Goal: Information Seeking & Learning: Understand process/instructions

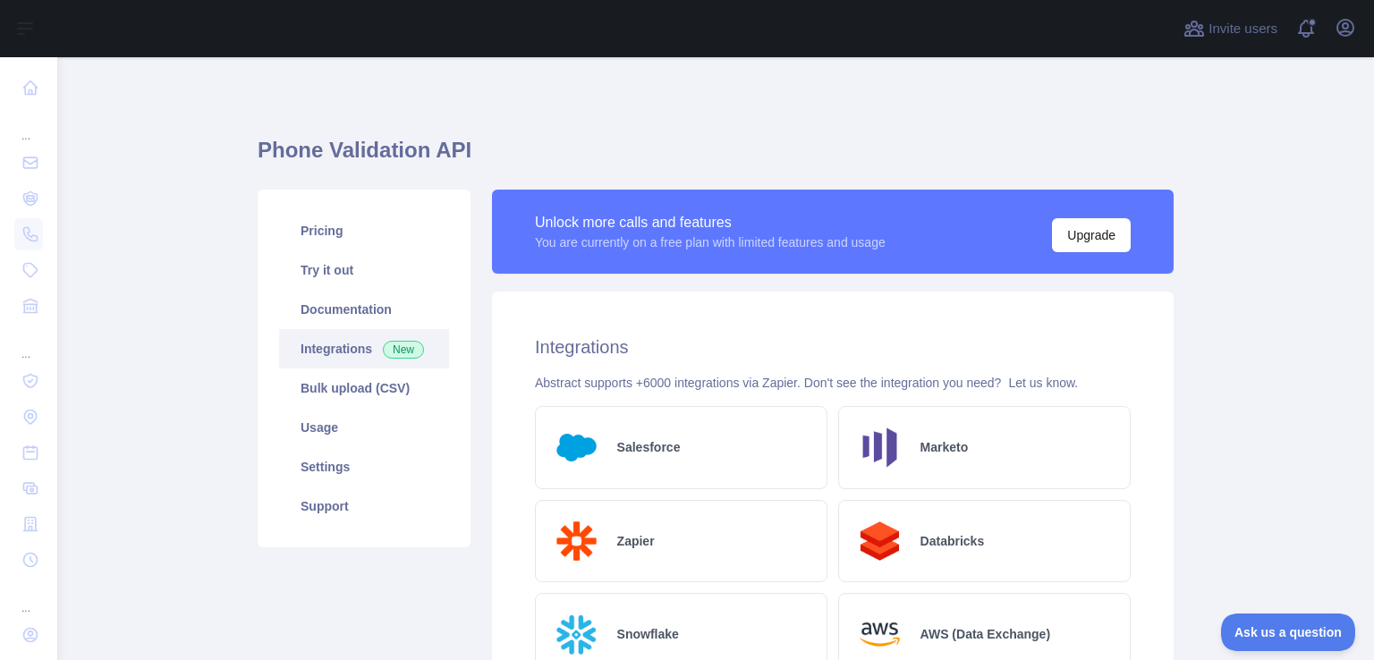
scroll to position [109, 0]
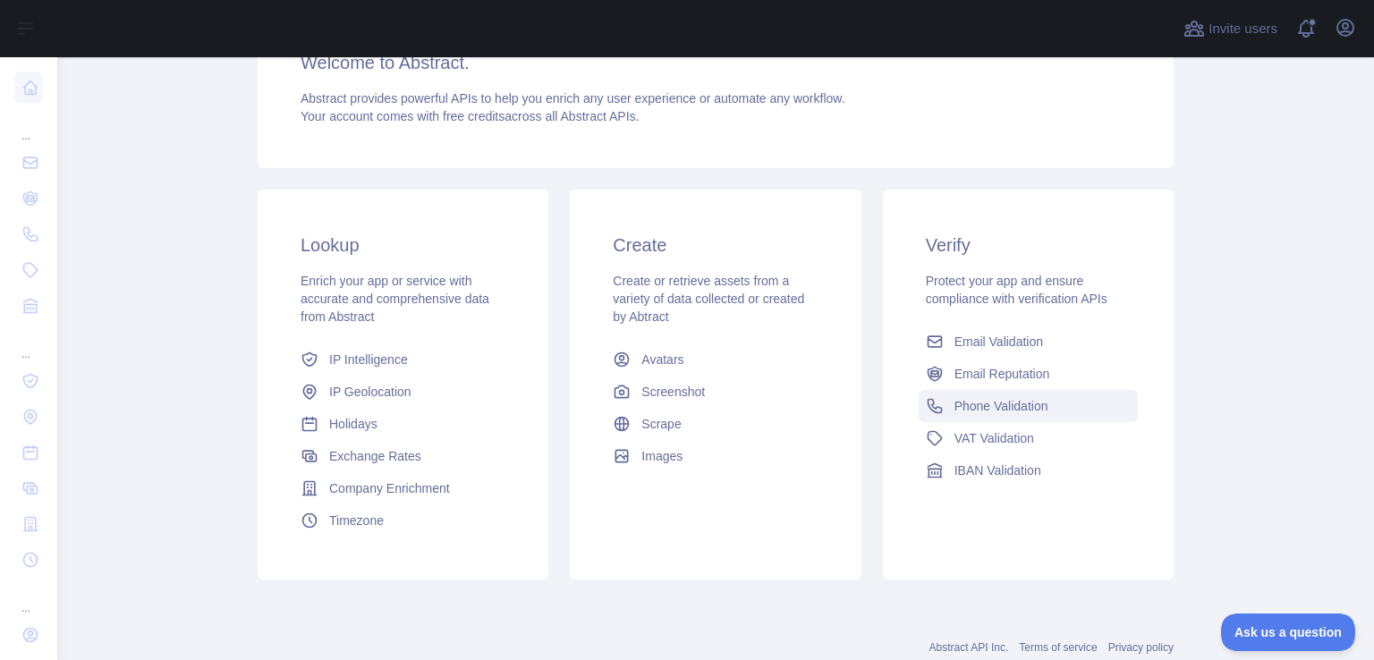
click at [997, 402] on span "Phone Validation" at bounding box center [1002, 406] width 94 height 18
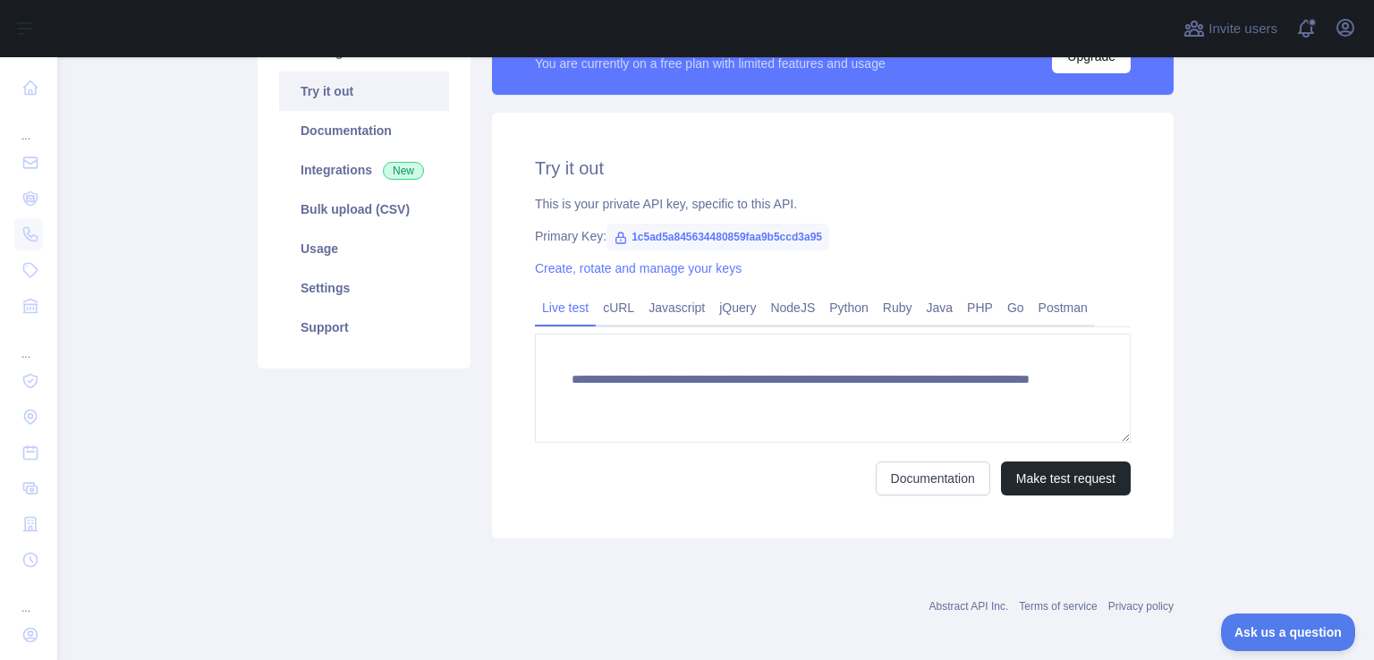
scroll to position [179, 0]
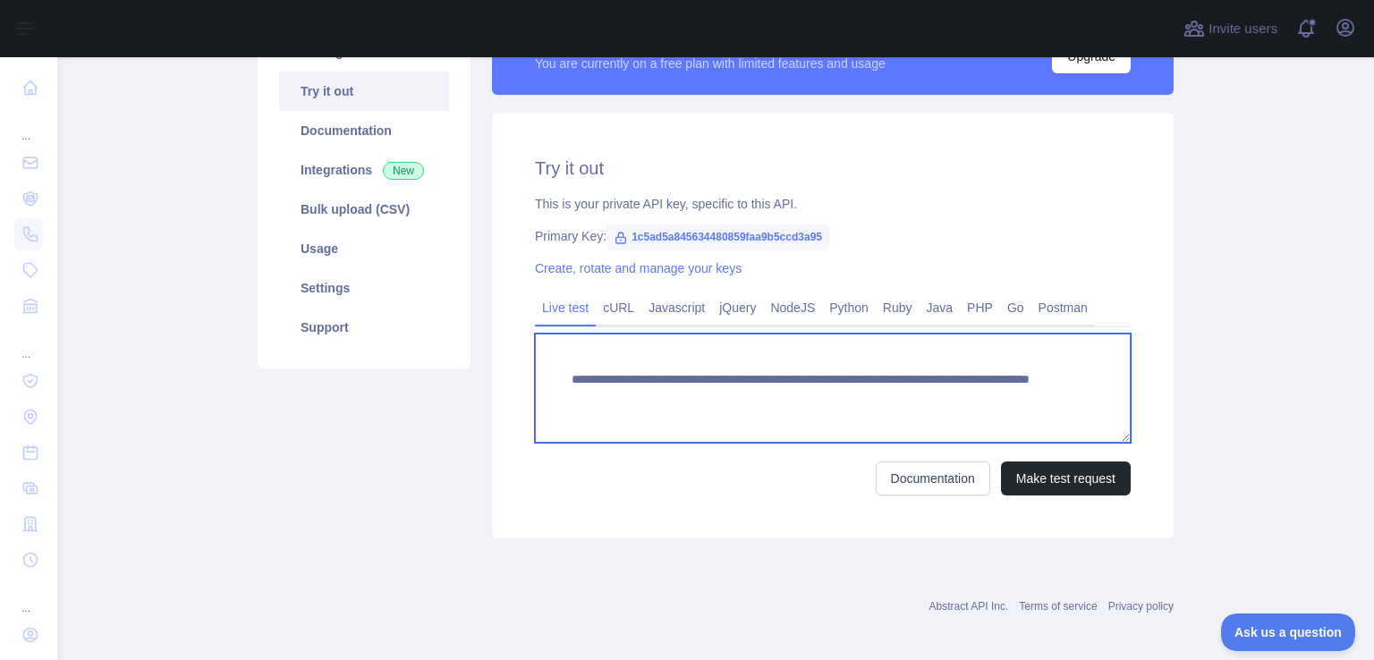
drag, startPoint x: 953, startPoint y: 397, endPoint x: 613, endPoint y: 412, distance: 340.3
click at [613, 412] on textarea "**********" at bounding box center [833, 388] width 596 height 109
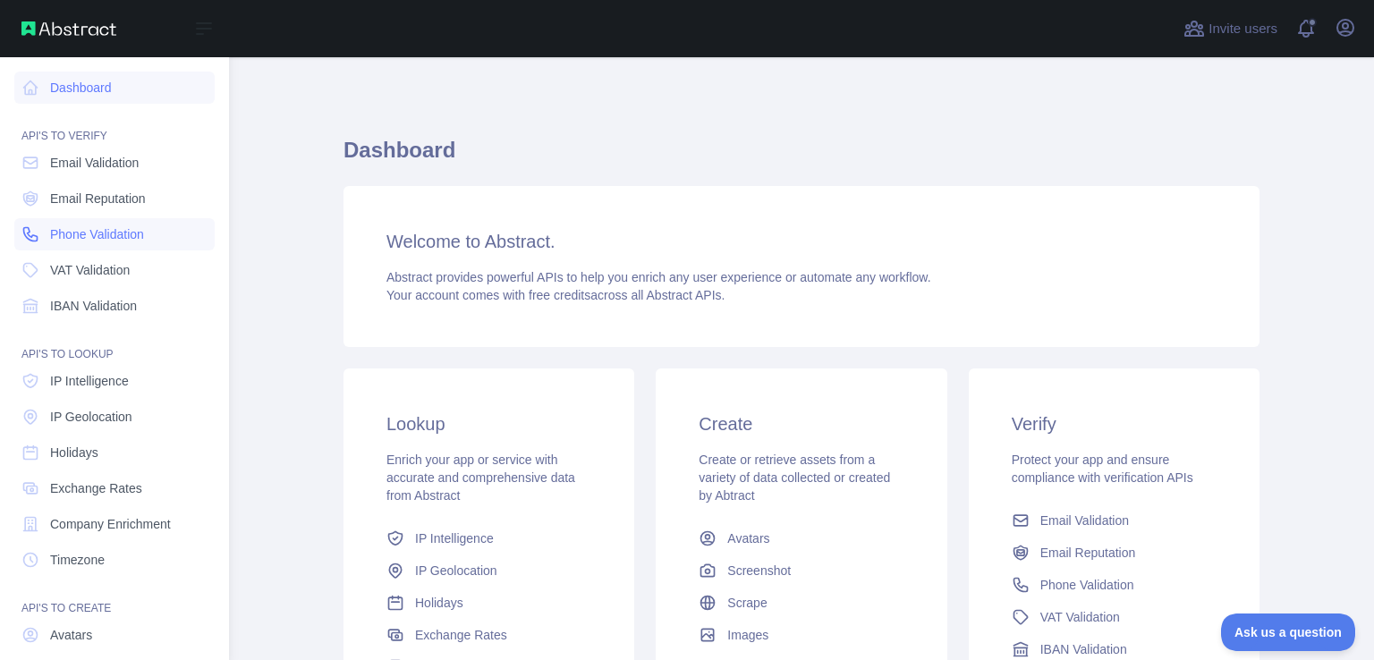
click at [83, 231] on span "Phone Validation" at bounding box center [97, 234] width 94 height 18
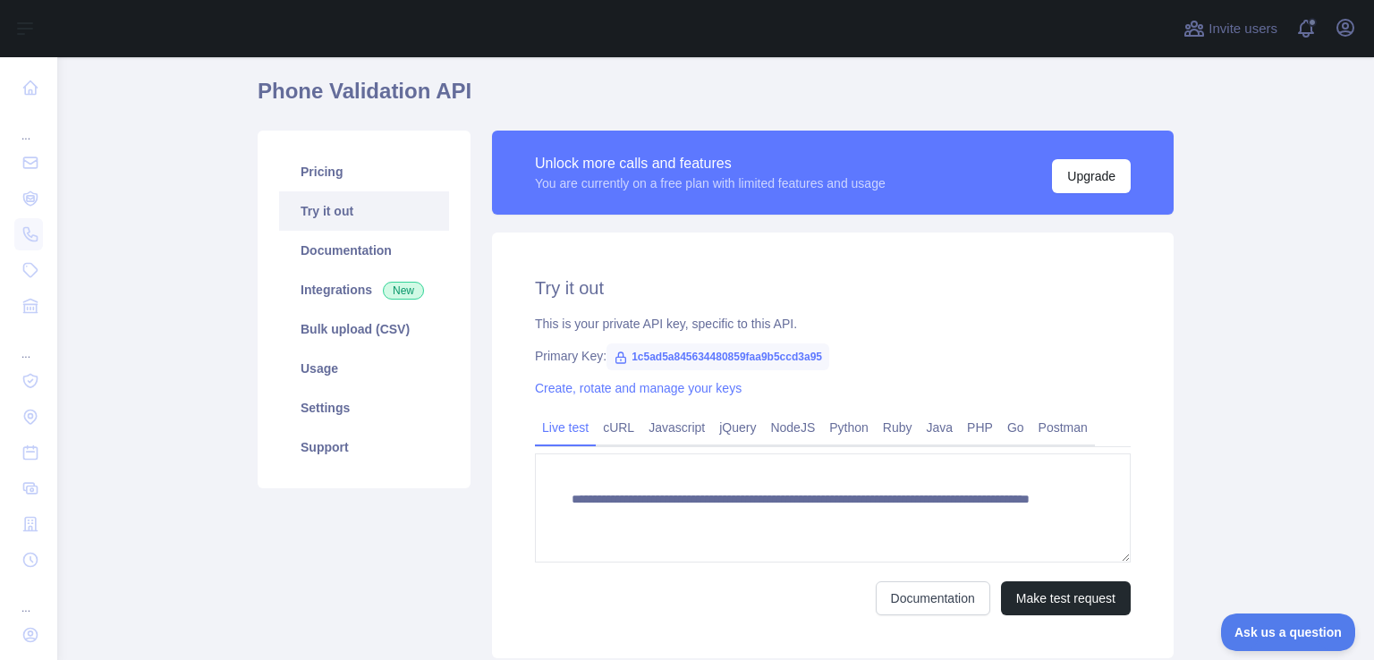
scroll to position [89, 0]
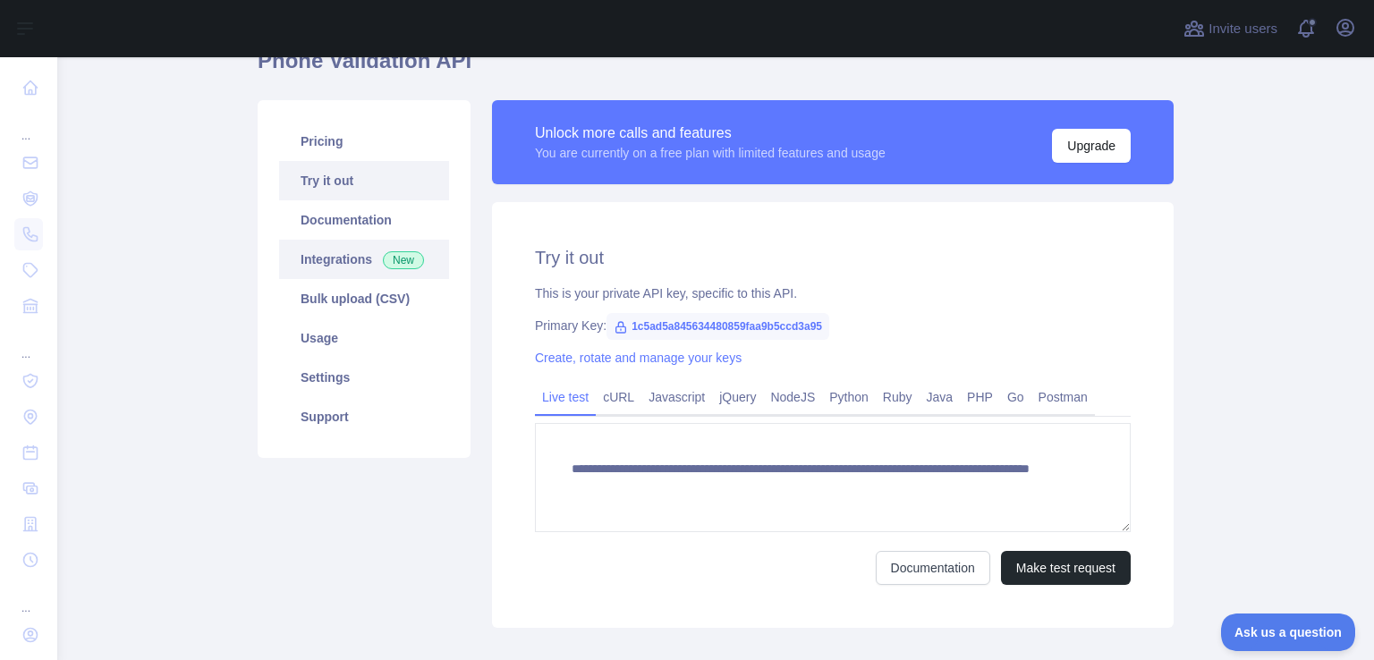
click at [331, 267] on link "Integrations New" at bounding box center [364, 259] width 170 height 39
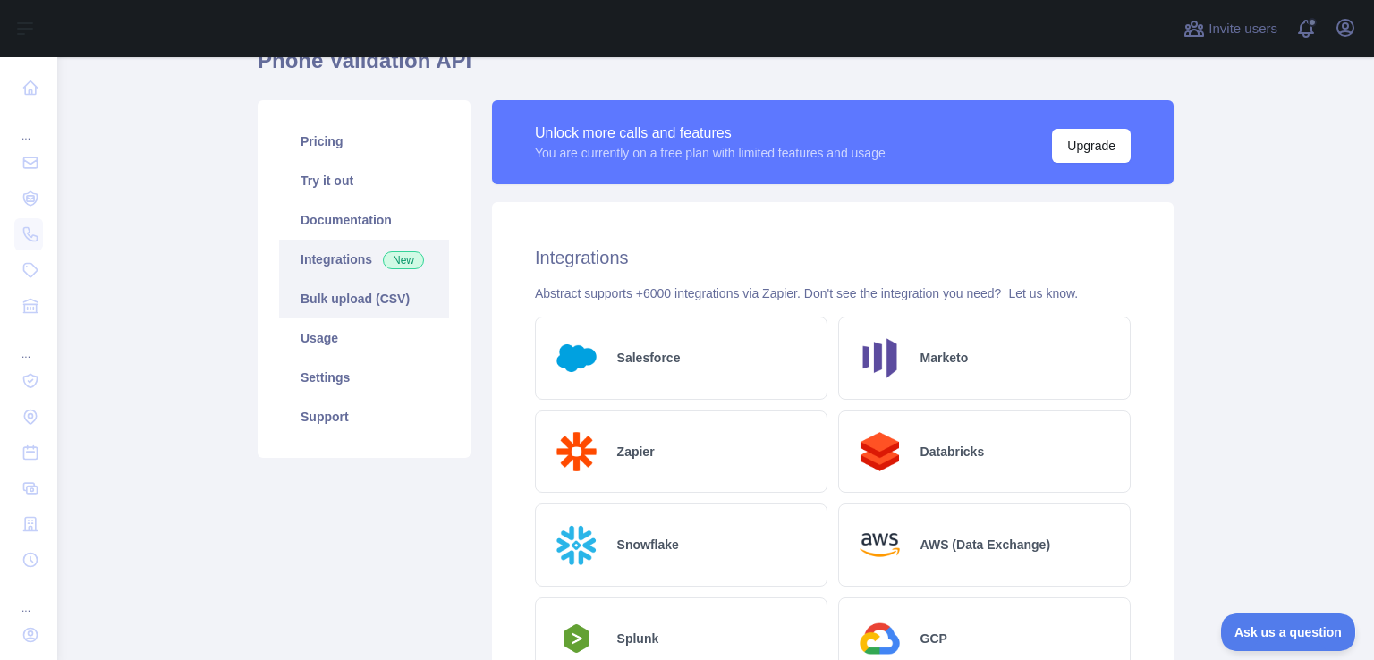
click at [337, 301] on link "Bulk upload (CSV)" at bounding box center [364, 298] width 170 height 39
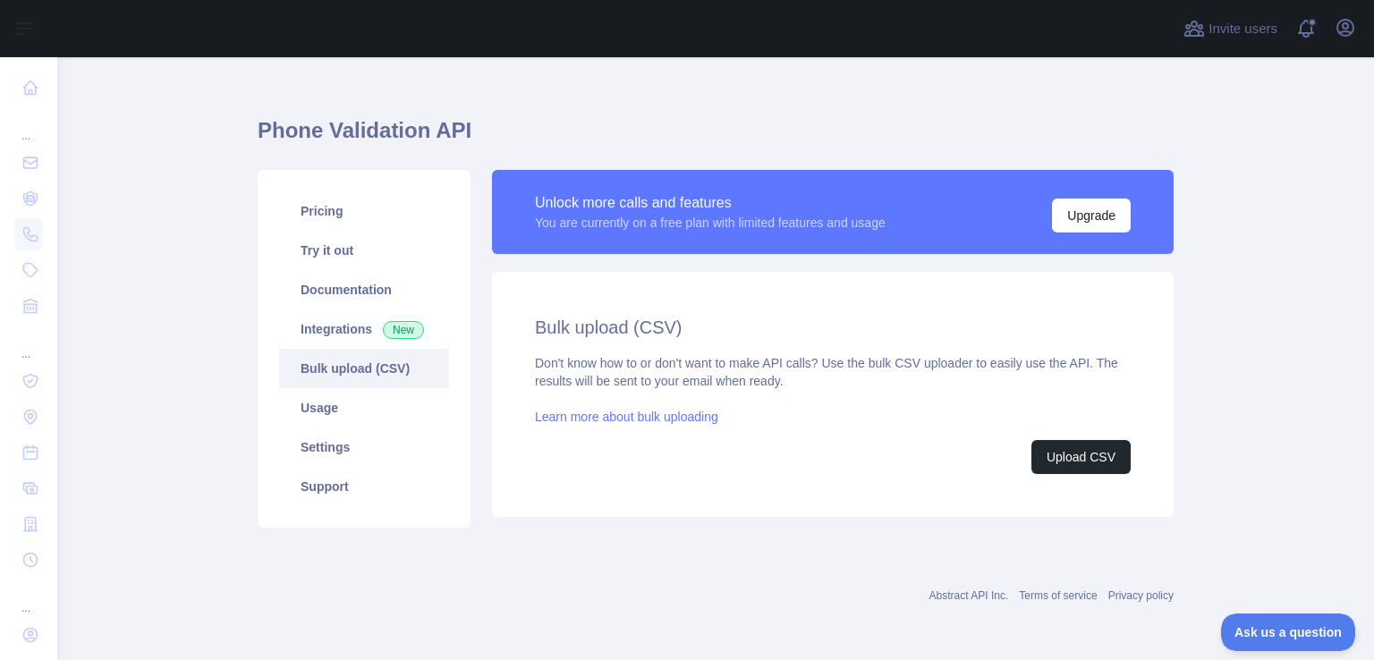
scroll to position [20, 0]
click at [628, 417] on link "Learn more about bulk uploading" at bounding box center [626, 417] width 183 height 14
